Goal: Task Accomplishment & Management: Complete application form

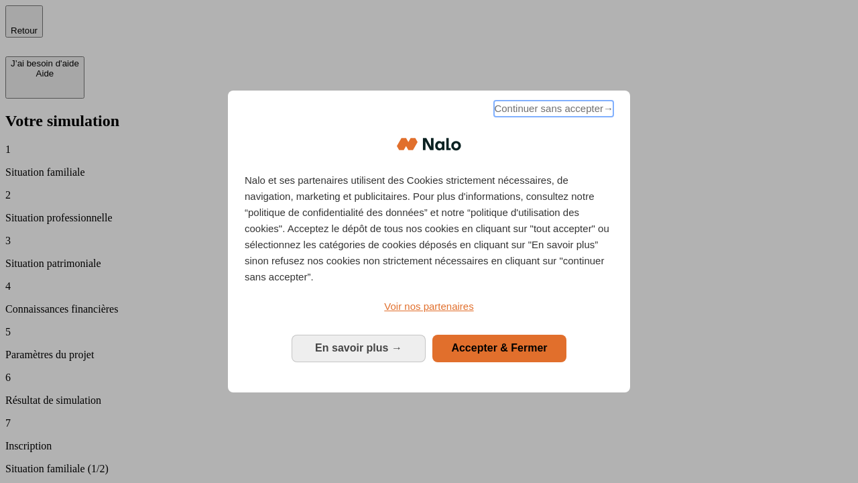
click at [553, 111] on span "Continuer sans accepter →" at bounding box center [553, 109] width 119 height 16
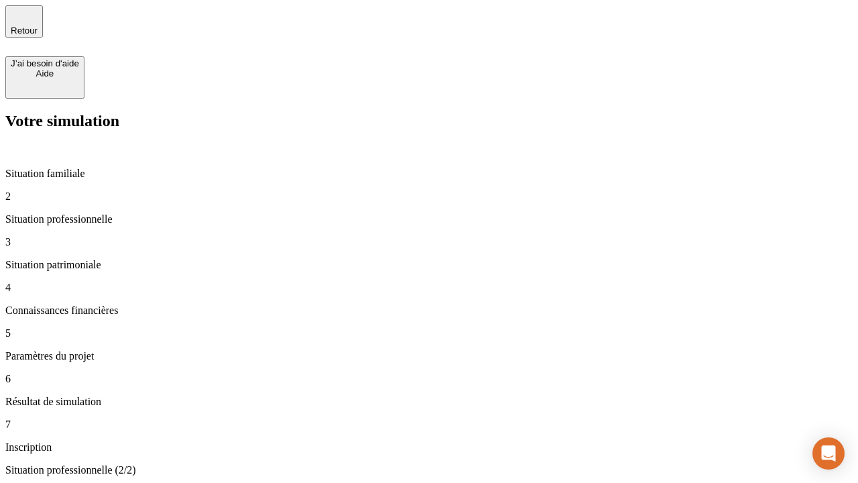
type input "30 000"
type input "40 000"
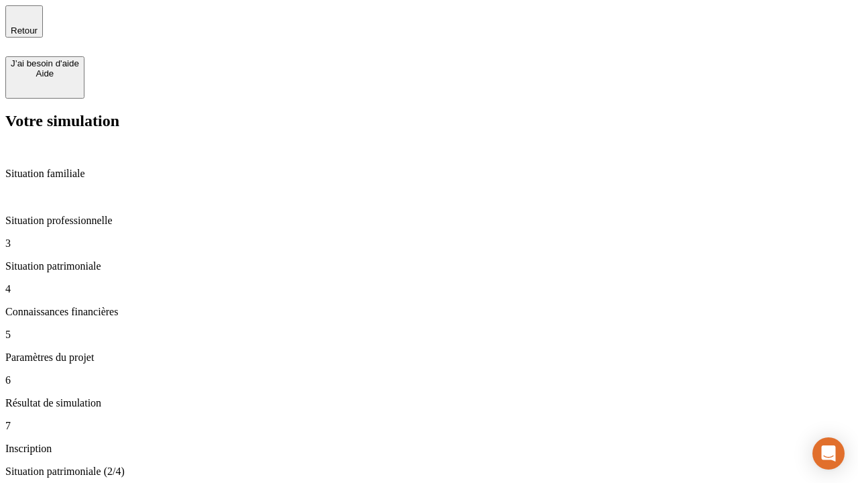
type input "1 100"
type input "20"
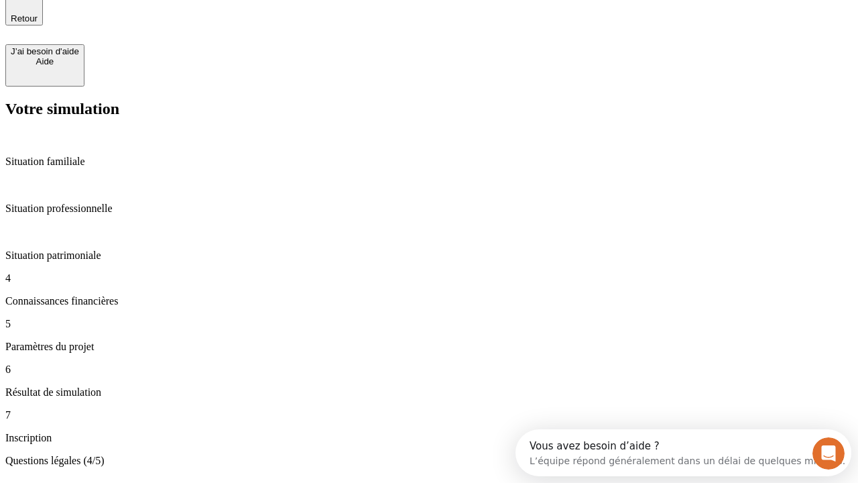
scroll to position [42, 0]
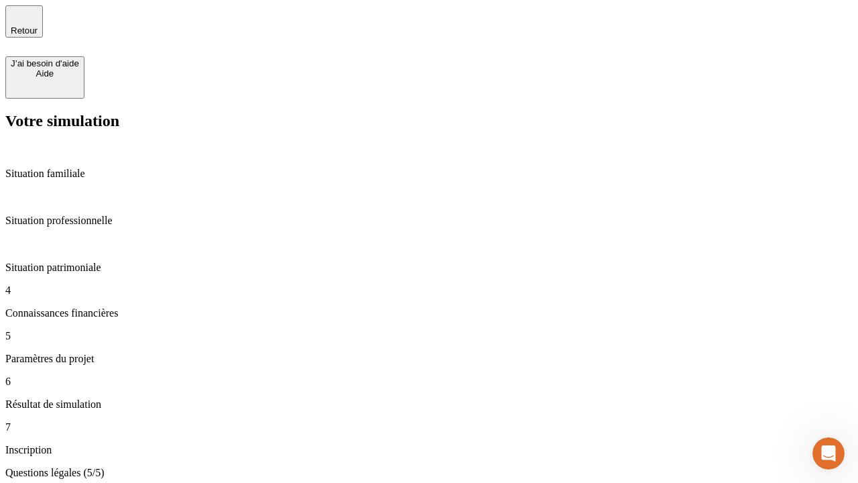
type input "40"
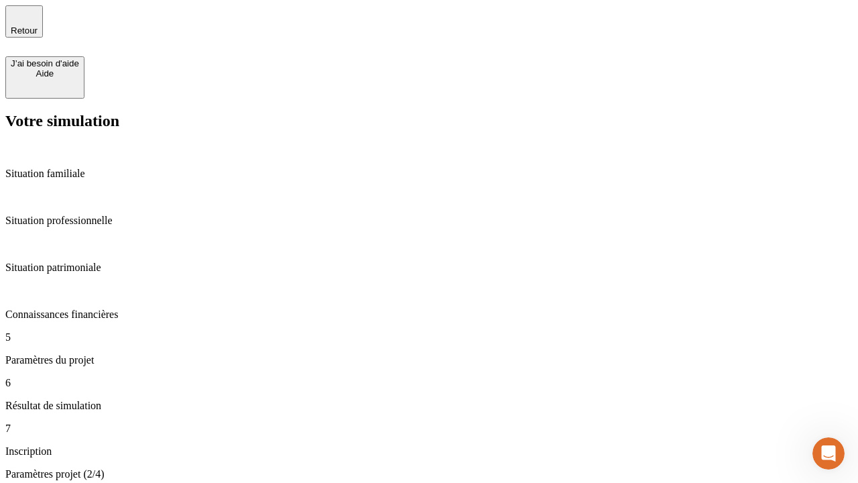
type input "50 000"
type input "640"
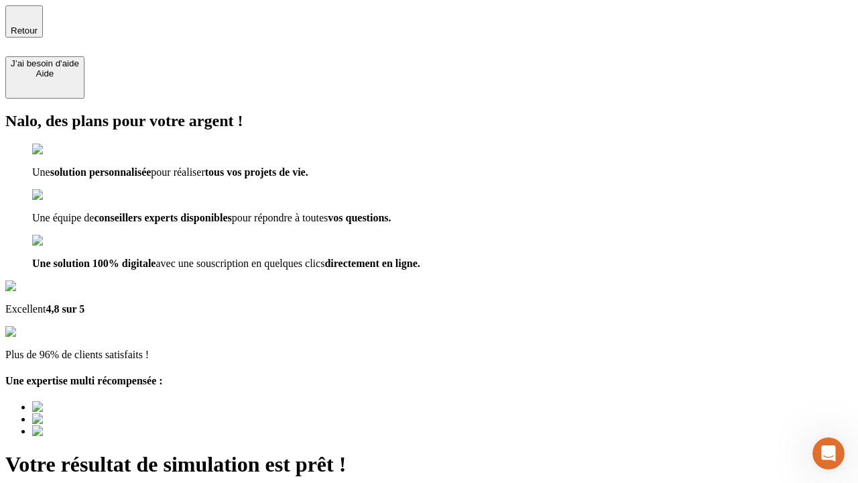
type input "[EMAIL_ADDRESS][DOMAIN_NAME]"
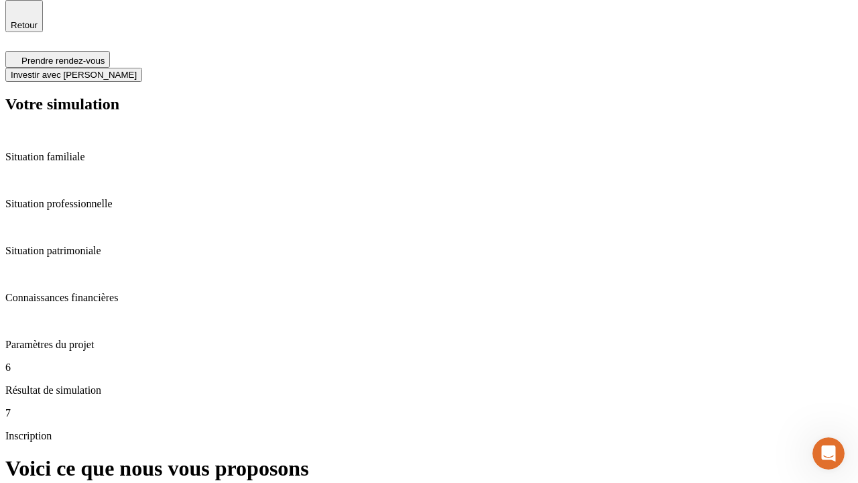
click at [137, 70] on span "Investir avec [PERSON_NAME]" at bounding box center [74, 75] width 126 height 10
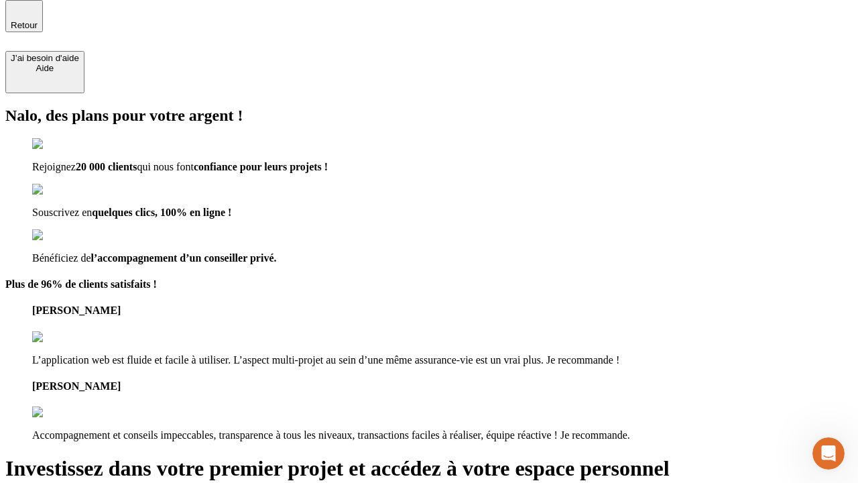
scroll to position [4, 0]
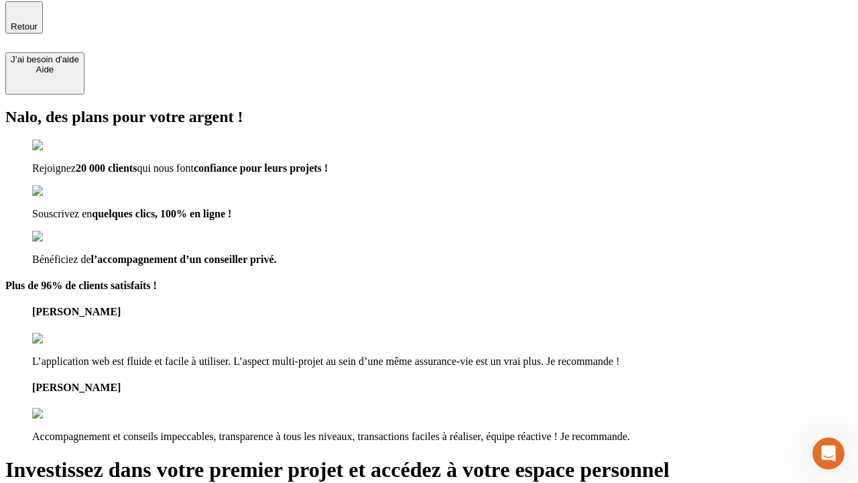
type input "[PERSON_NAME][EMAIL_ADDRESS][DOMAIN_NAME]"
